Goal: Information Seeking & Learning: Find specific fact

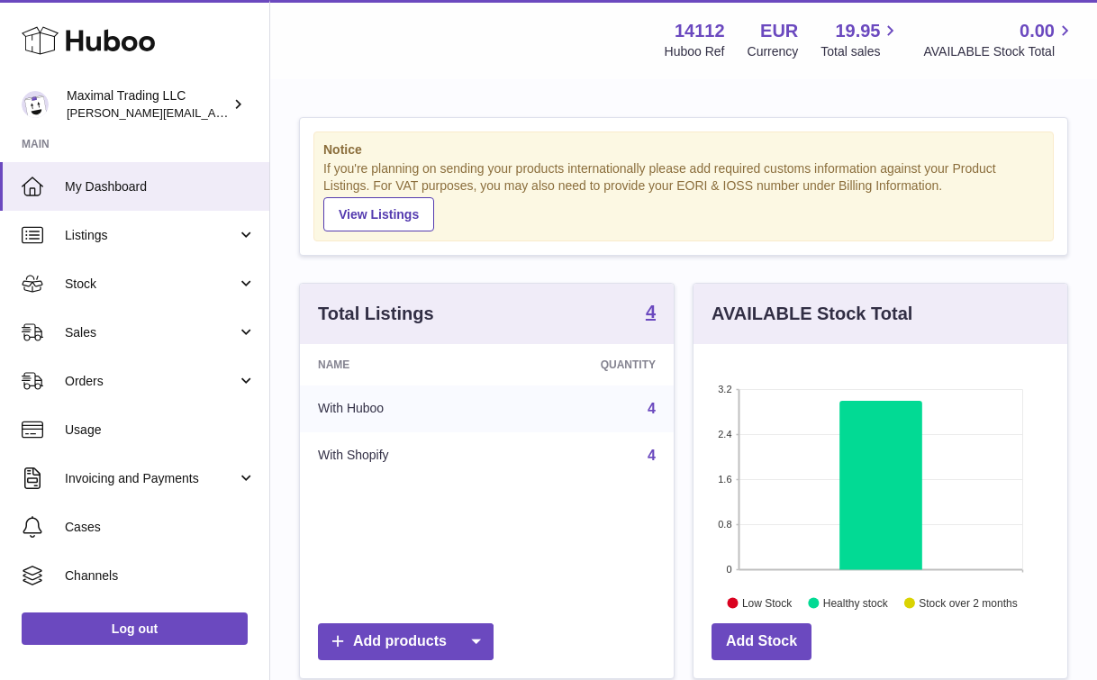
scroll to position [281, 374]
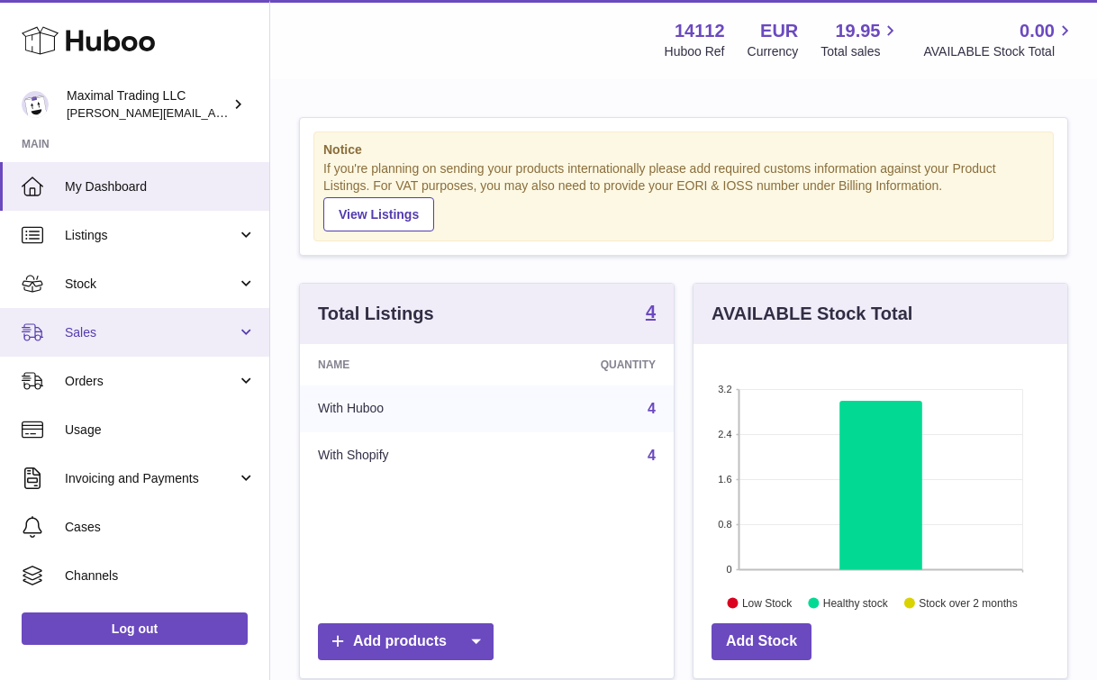
click at [159, 334] on span "Sales" at bounding box center [151, 332] width 172 height 17
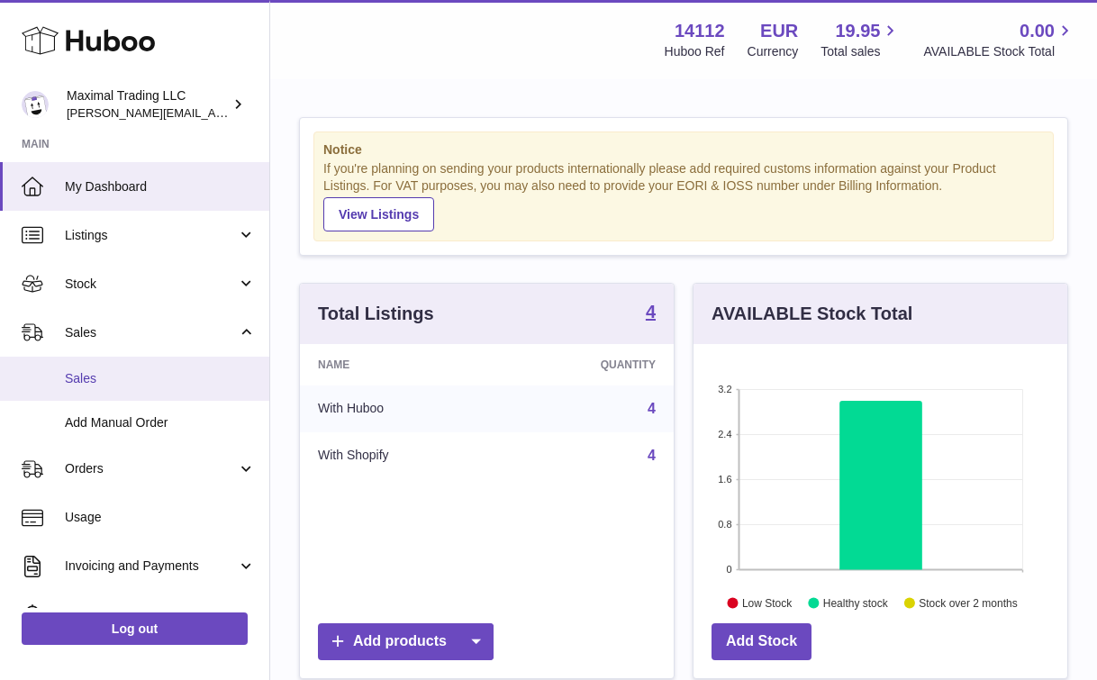
click at [142, 380] on span "Sales" at bounding box center [160, 378] width 191 height 17
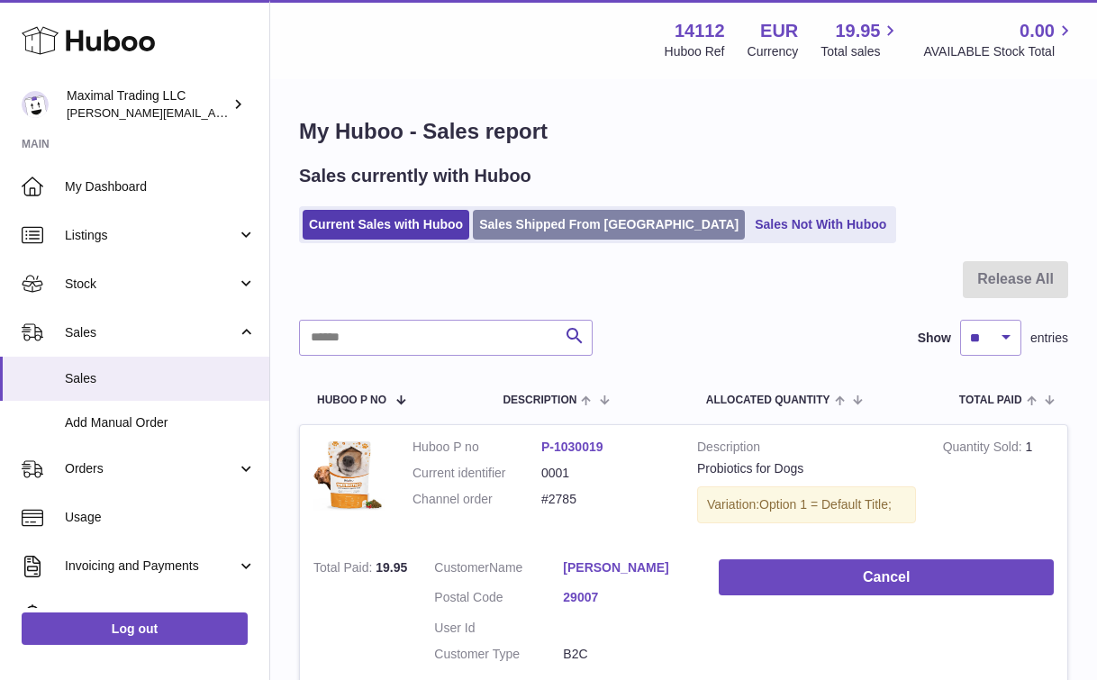
click at [584, 229] on link "Sales Shipped From [GEOGRAPHIC_DATA]" at bounding box center [609, 225] width 272 height 30
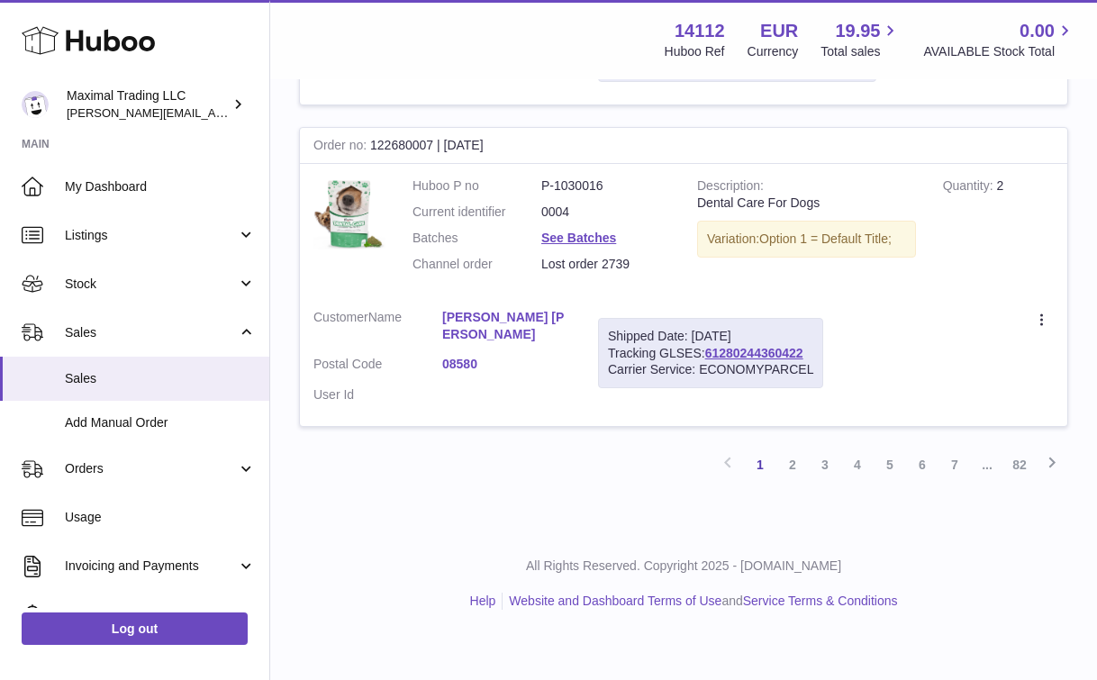
scroll to position [3048, 0]
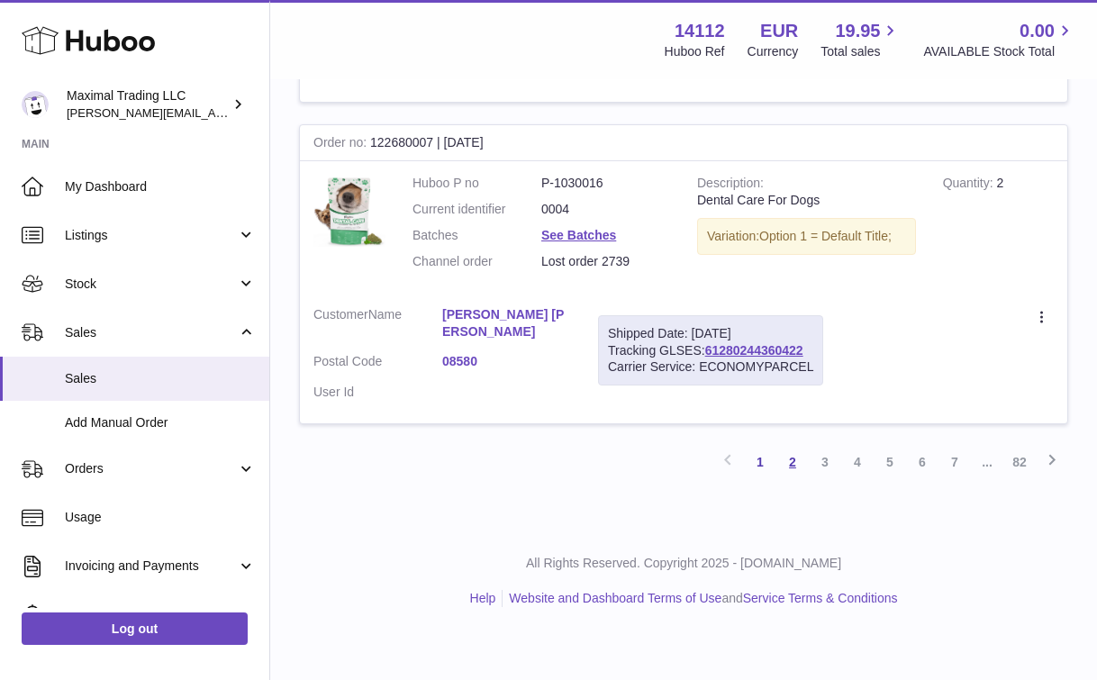
click at [792, 478] on link "2" at bounding box center [792, 462] width 32 height 32
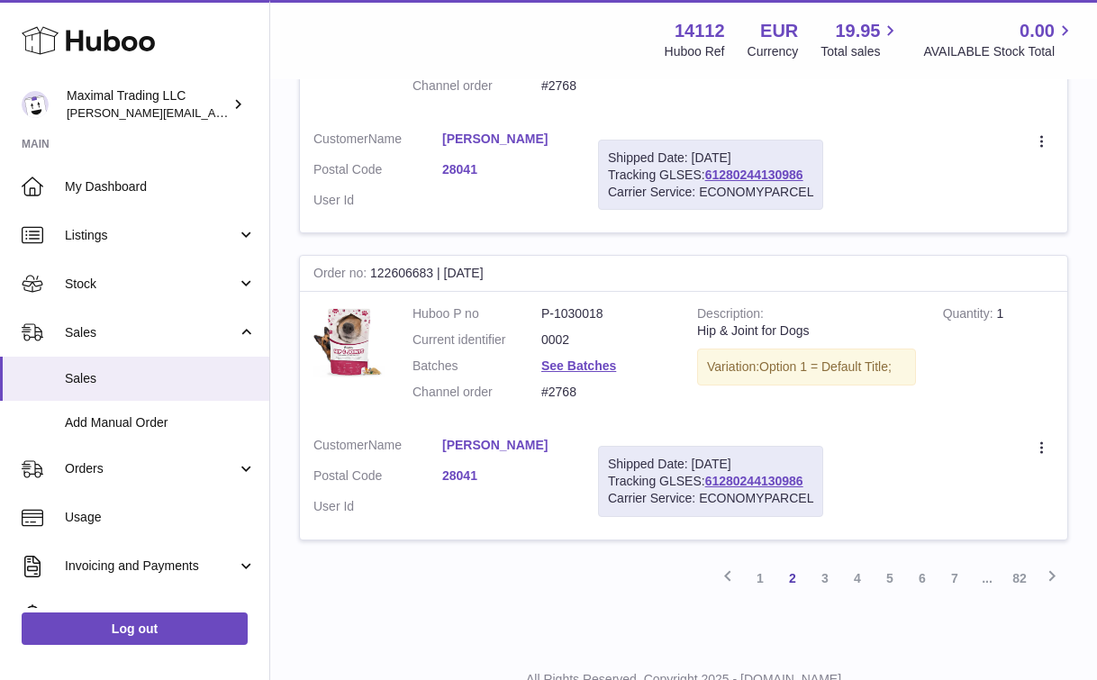
scroll to position [3021, 0]
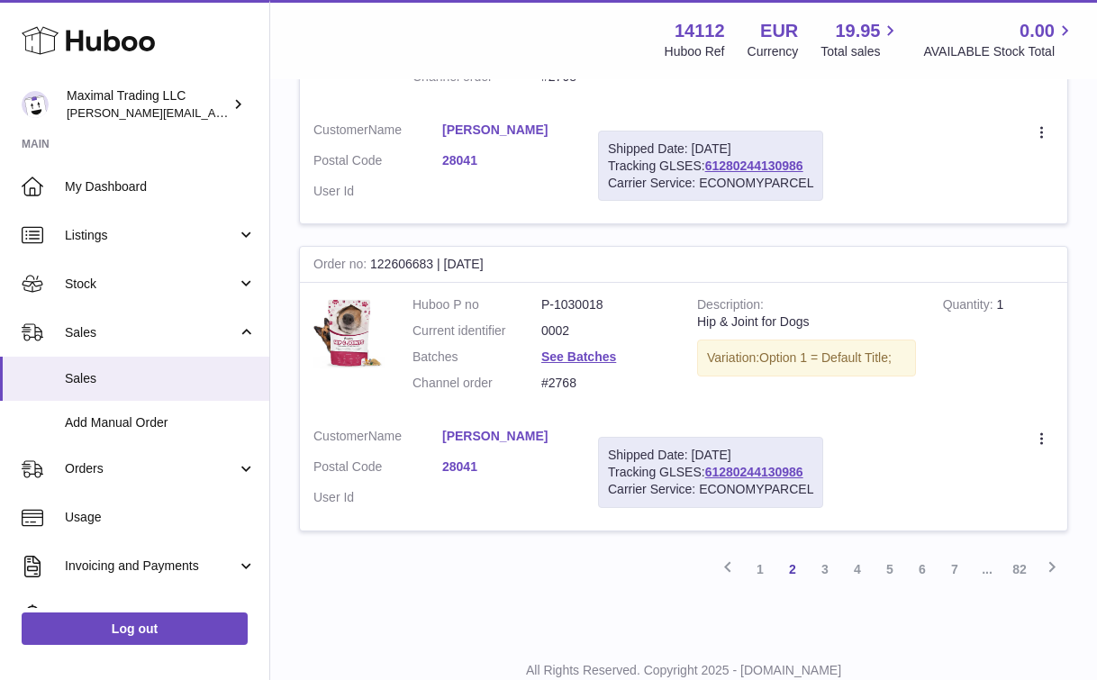
click at [821, 576] on link "3" at bounding box center [825, 569] width 32 height 32
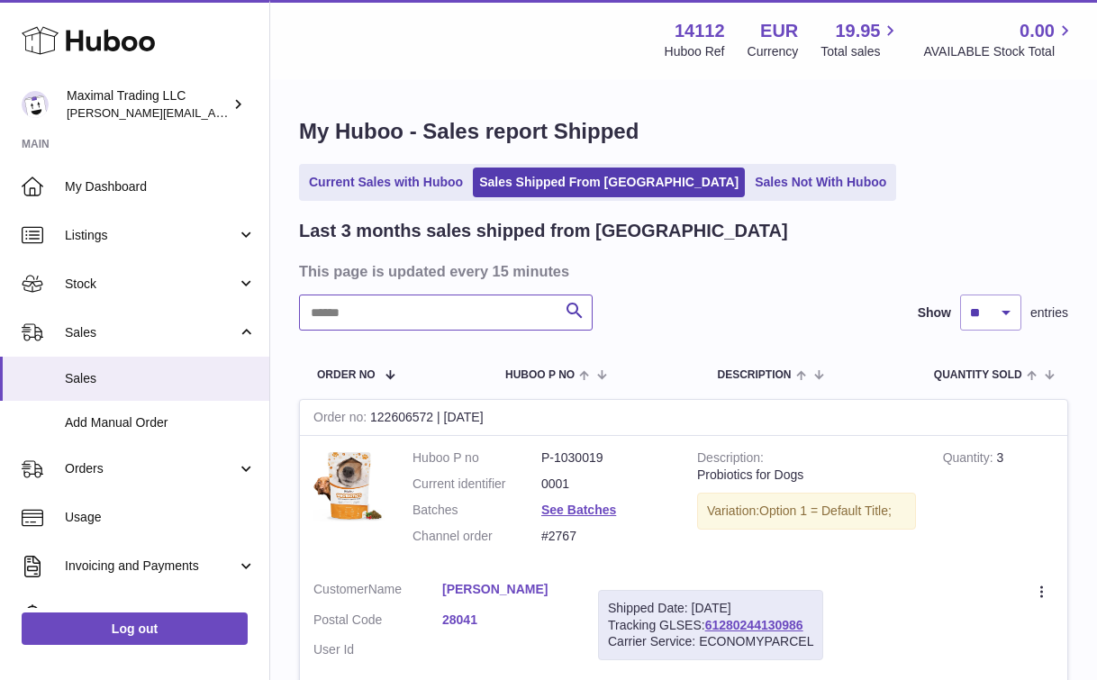
click at [450, 310] on input "text" at bounding box center [446, 312] width 294 height 36
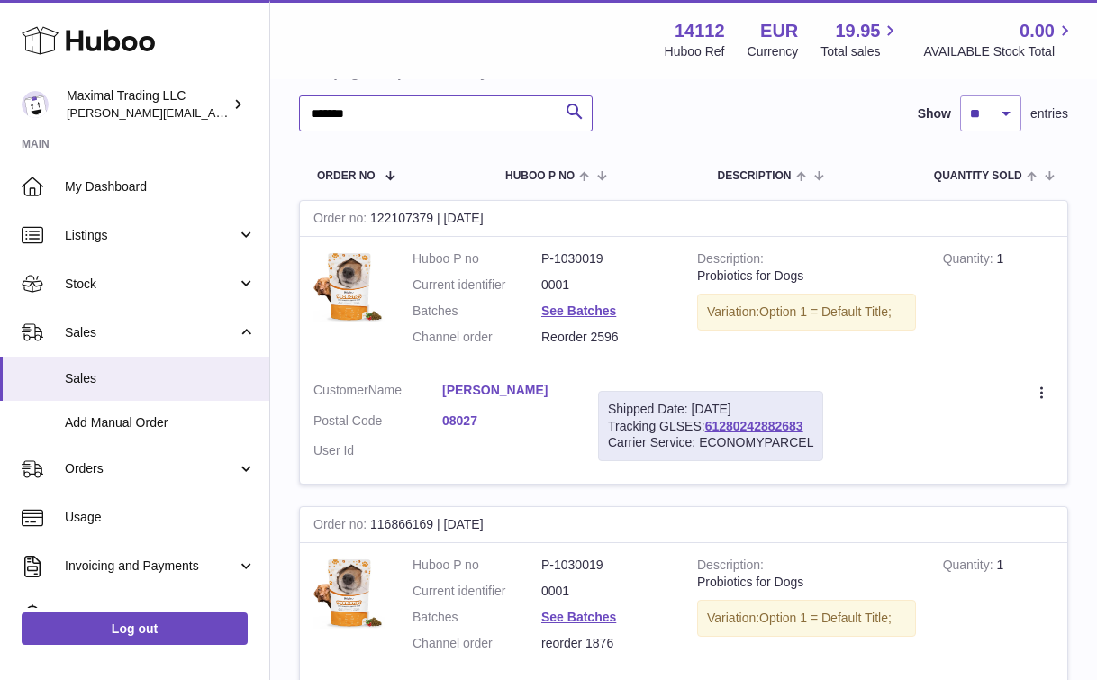
scroll to position [14, 0]
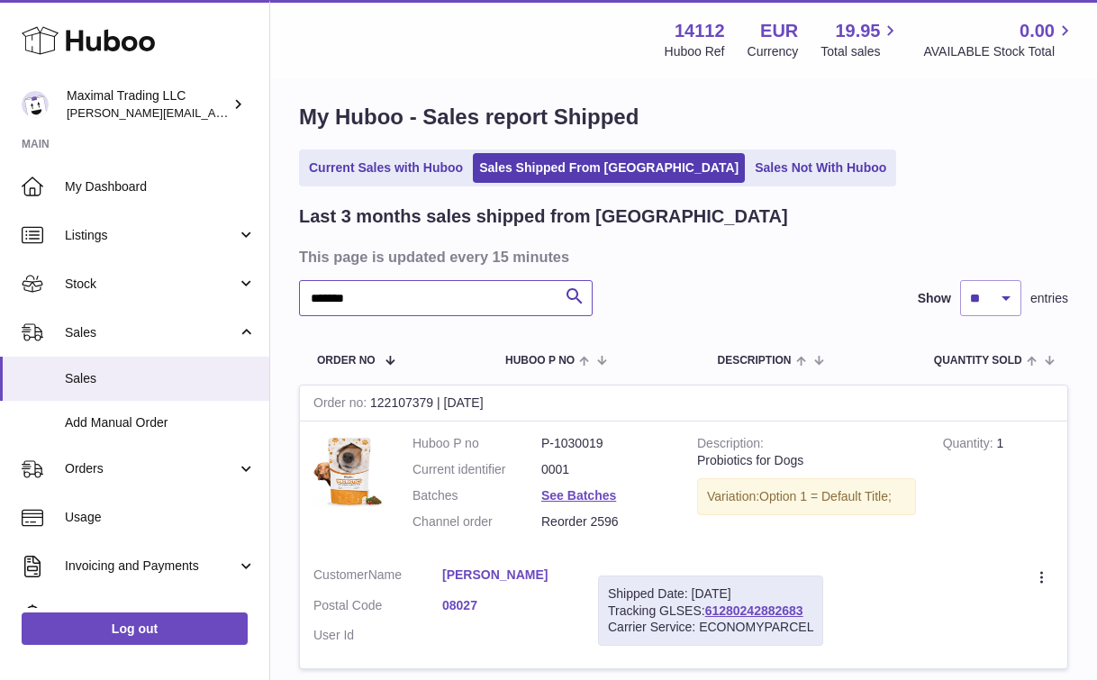
click at [370, 297] on input "*******" at bounding box center [446, 298] width 294 height 36
type input "*"
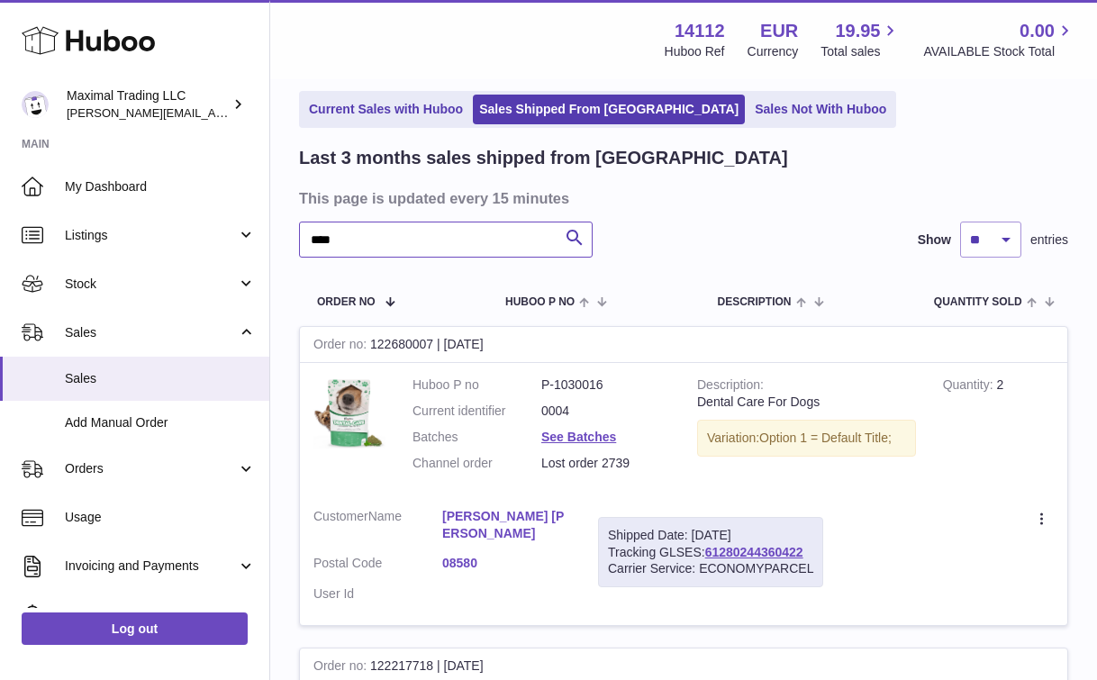
scroll to position [76, 0]
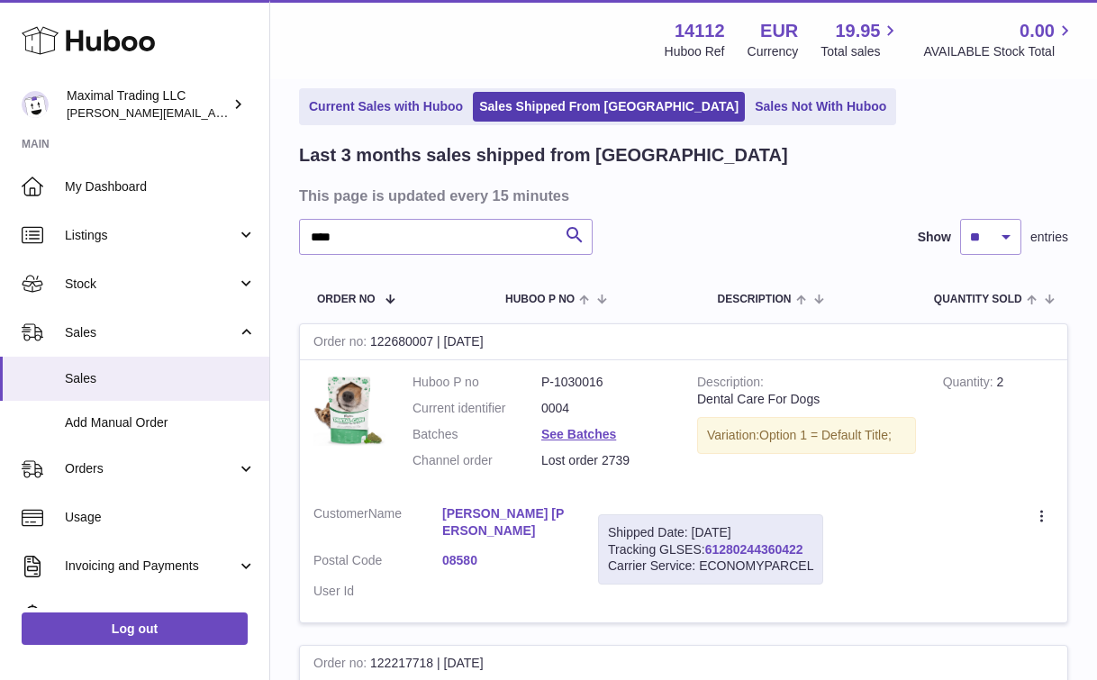
click at [729, 548] on link "61280244360422" at bounding box center [754, 549] width 98 height 14
drag, startPoint x: 702, startPoint y: 550, endPoint x: 812, endPoint y: 551, distance: 110.8
click at [813, 552] on div "Shipped Date: 12th Aug 2025 Tracking GLSES: 61280244360422 Carrier Service: ECO…" at bounding box center [710, 549] width 225 height 71
copy div ": 61280244360422"
drag, startPoint x: 430, startPoint y: 562, endPoint x: 480, endPoint y: 558, distance: 50.6
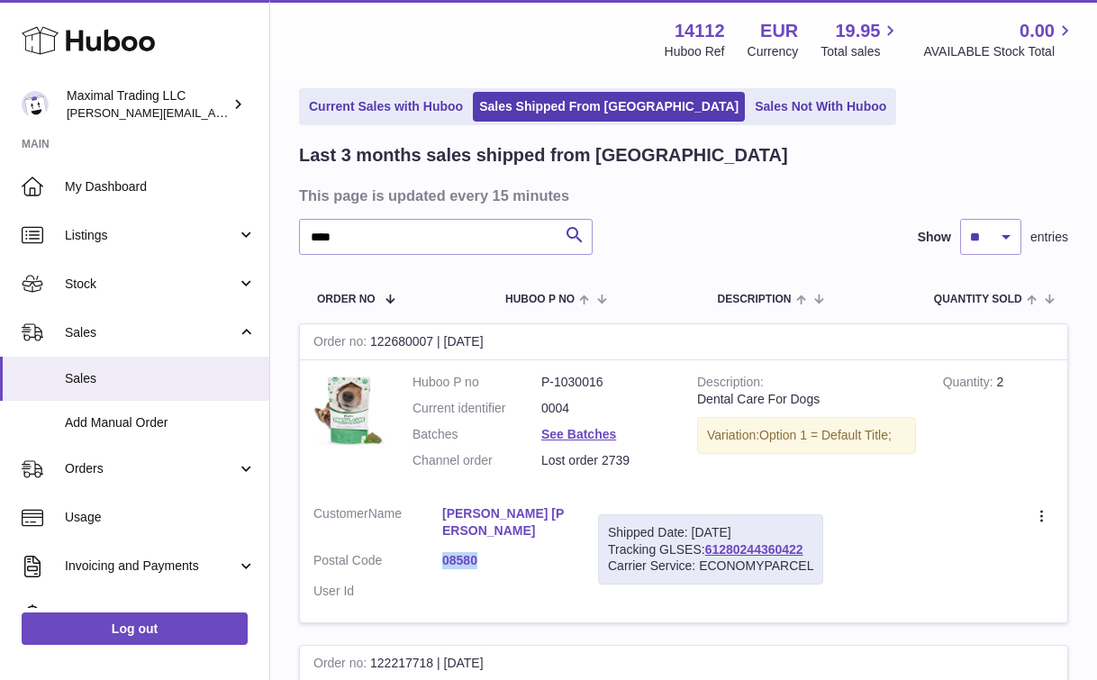
click at [480, 558] on dl "Customer Name Francesc Vilardell Gallego Postal Code 08580 User Id" at bounding box center [442, 557] width 258 height 104
copy dl "08580"
drag, startPoint x: 814, startPoint y: 548, endPoint x: 708, endPoint y: 551, distance: 106.3
click at [709, 551] on div "Shipped Date: 12th Aug 2025 Tracking GLSES: 61280244360422 Carrier Service: ECO…" at bounding box center [710, 549] width 225 height 71
copy link "61280244360422"
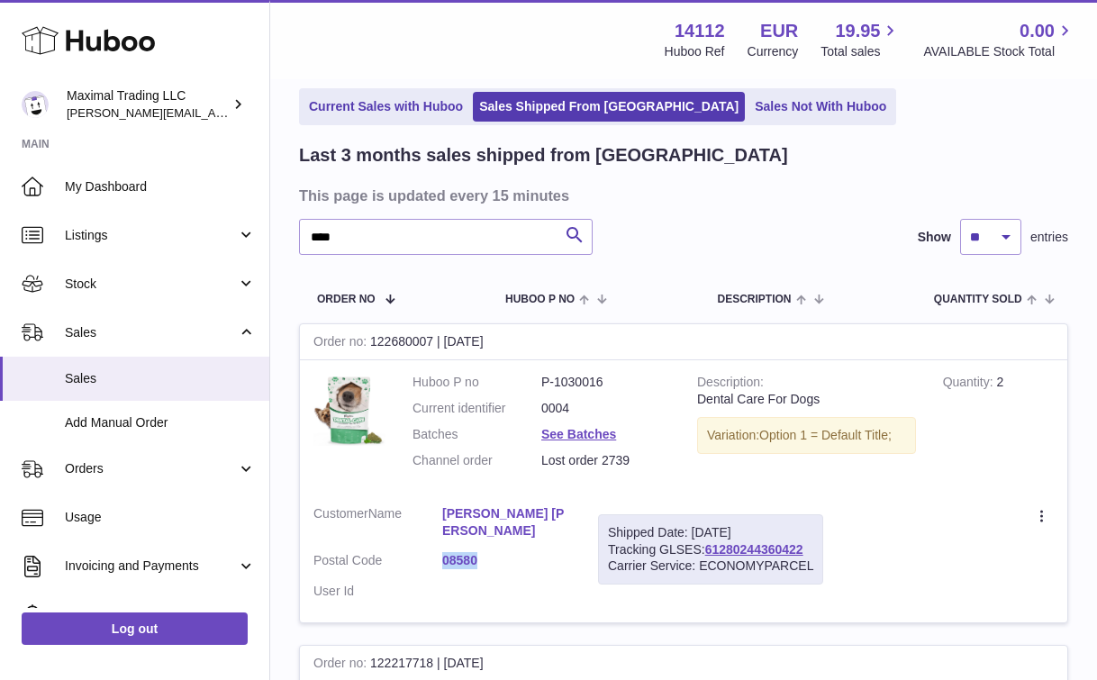
drag, startPoint x: 426, startPoint y: 557, endPoint x: 479, endPoint y: 556, distance: 53.2
click at [479, 556] on dl "Customer Name Francesc Vilardell Gallego Postal Code 08580 User Id" at bounding box center [442, 557] width 258 height 104
copy dl "08580"
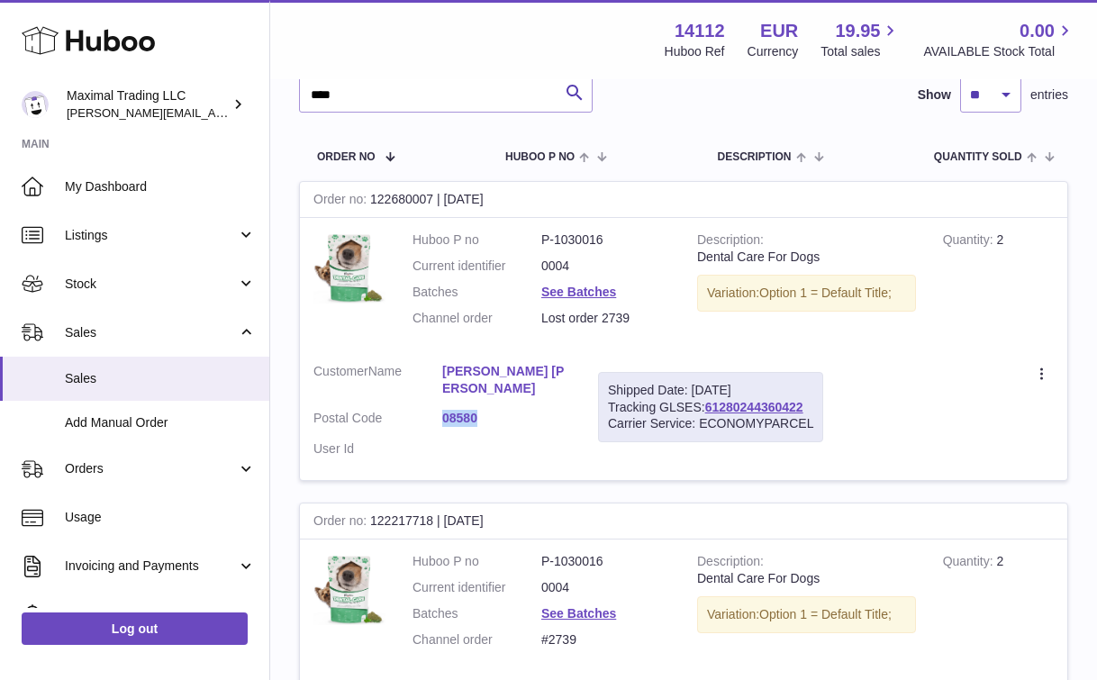
scroll to position [220, 0]
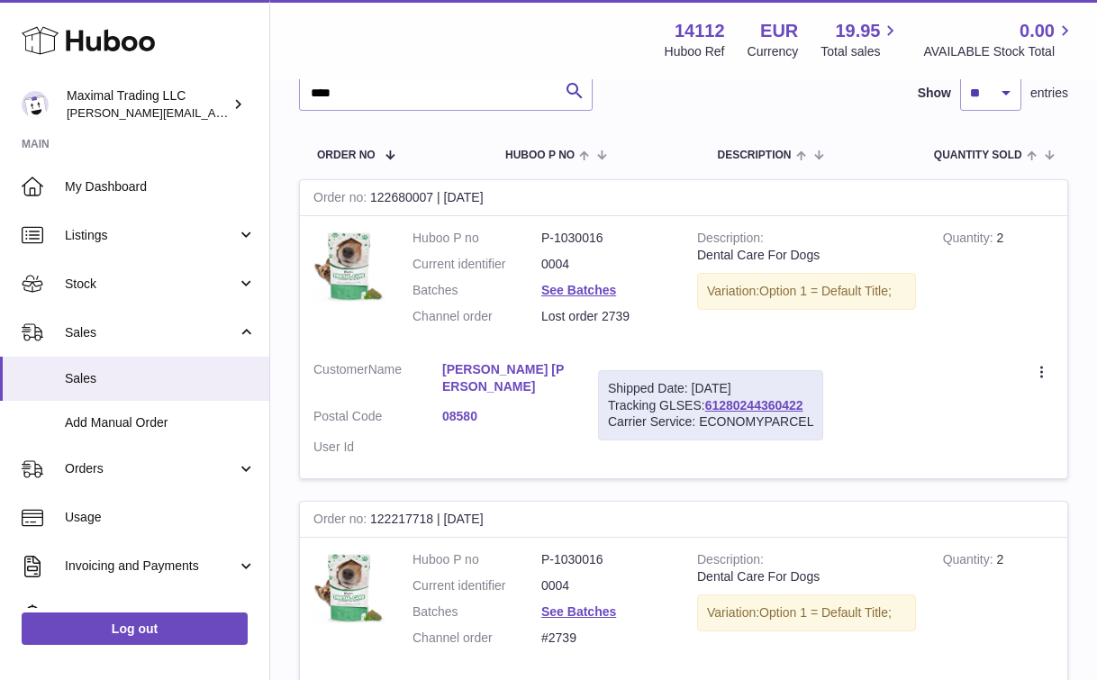
drag, startPoint x: 540, startPoint y: 316, endPoint x: 639, endPoint y: 310, distance: 98.4
click at [639, 310] on dd "Lost order 2739" at bounding box center [605, 316] width 129 height 17
drag, startPoint x: 637, startPoint y: 312, endPoint x: 540, endPoint y: 319, distance: 96.6
click at [541, 319] on dd "Lost order 2739" at bounding box center [605, 316] width 129 height 17
copy dd "Lost order 2739"
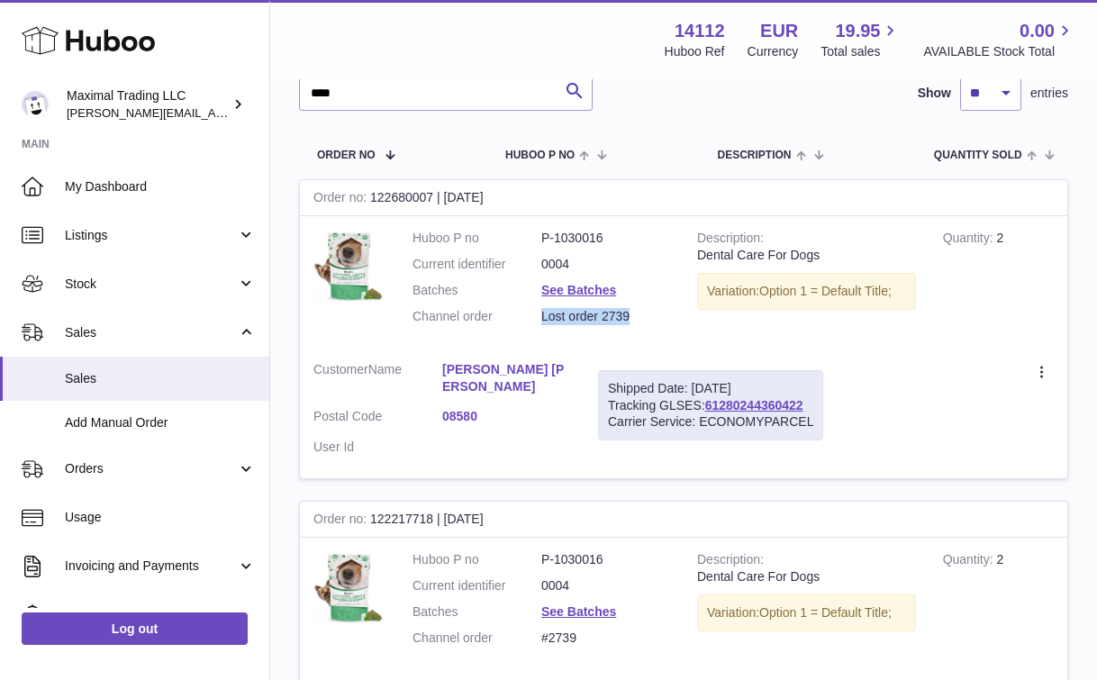
drag, startPoint x: 433, startPoint y: 195, endPoint x: 368, endPoint y: 201, distance: 65.1
click at [368, 201] on div "Order no 122680007 | 11th Aug" at bounding box center [683, 198] width 767 height 36
copy div "122680007"
drag, startPoint x: 813, startPoint y: 402, endPoint x: 709, endPoint y: 410, distance: 104.8
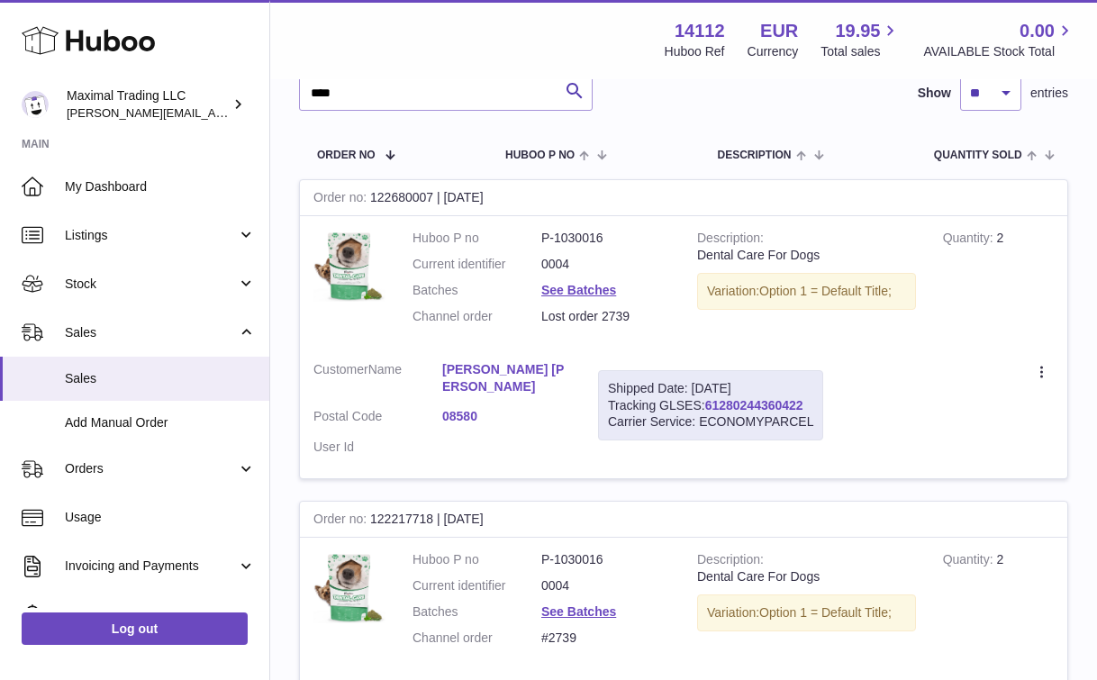
click at [709, 410] on div "Shipped Date: 12th Aug 2025 Tracking GLSES: 61280244360422 Carrier Service: ECO…" at bounding box center [710, 405] width 225 height 71
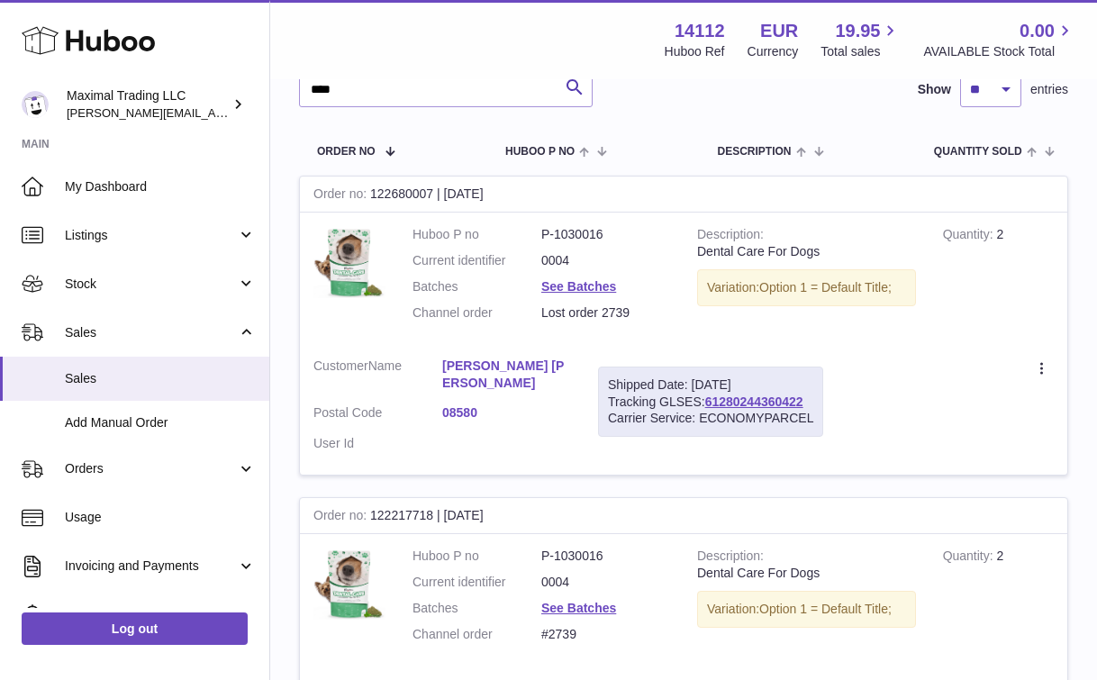
copy link "61280244360422"
click at [730, 397] on link "61280244360422" at bounding box center [754, 401] width 98 height 14
click at [378, 94] on input "****" at bounding box center [446, 89] width 294 height 36
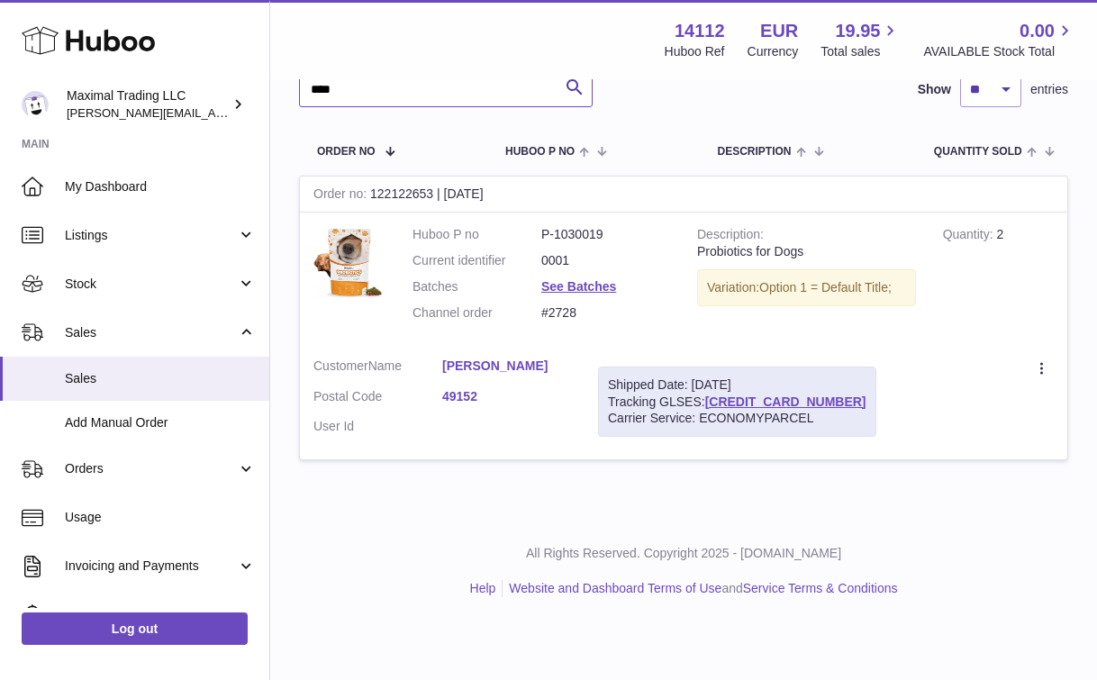
scroll to position [183, 0]
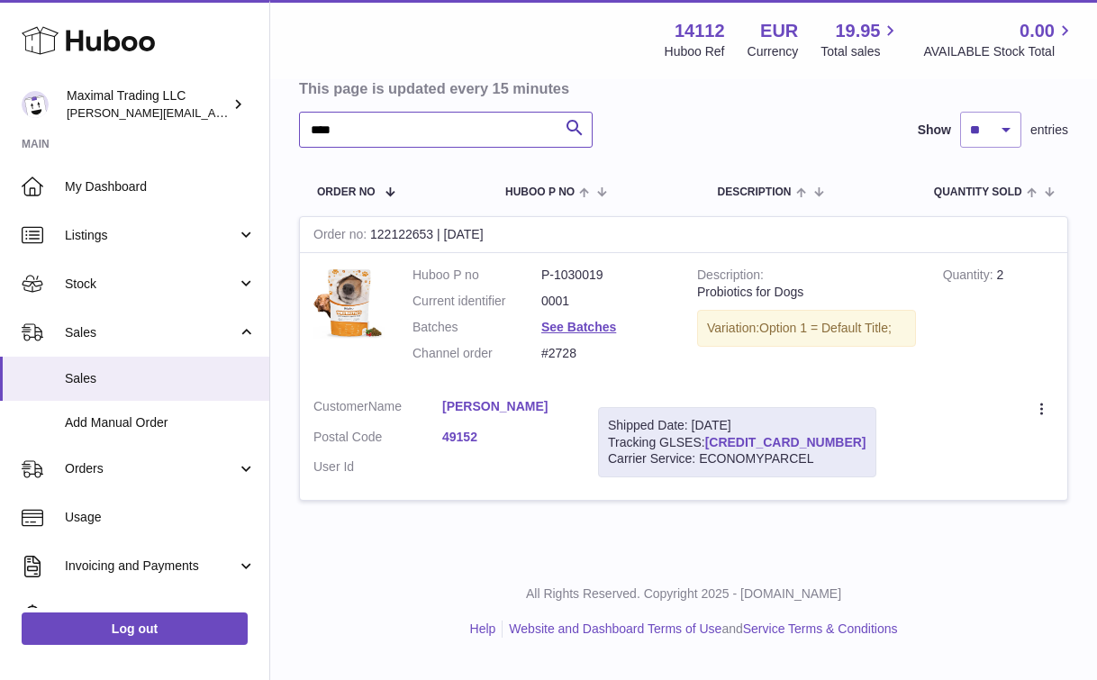
type input "****"
click at [743, 441] on link "61280242890865" at bounding box center [785, 442] width 161 height 14
drag, startPoint x: 587, startPoint y: 353, endPoint x: 533, endPoint y: 352, distance: 54.0
click at [533, 352] on dl "Huboo P no P-1030019 Current identifier 0001 Batches See Batches Channel order …" at bounding box center [541, 319] width 258 height 104
copy dl "#2728"
